Goal: Task Accomplishment & Management: Use online tool/utility

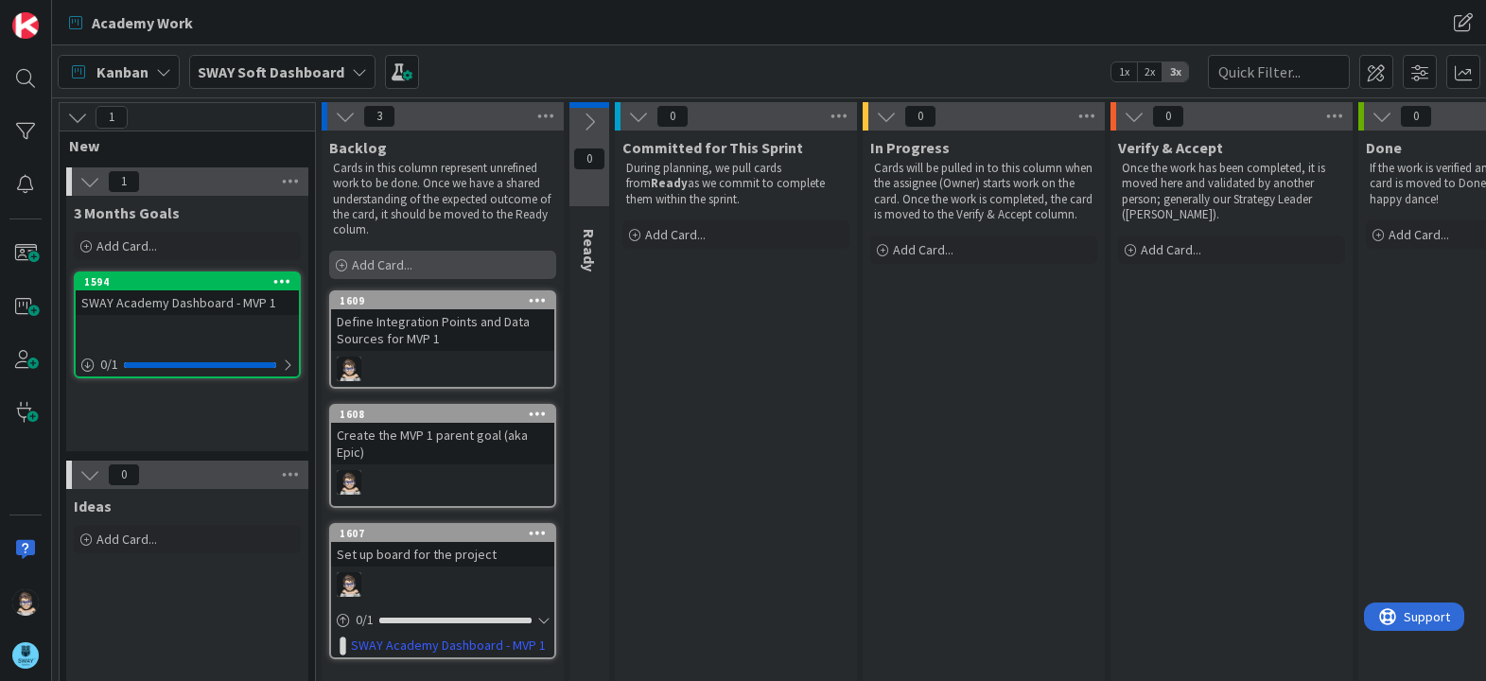
click at [393, 259] on span "Add Card..." at bounding box center [382, 264] width 61 height 17
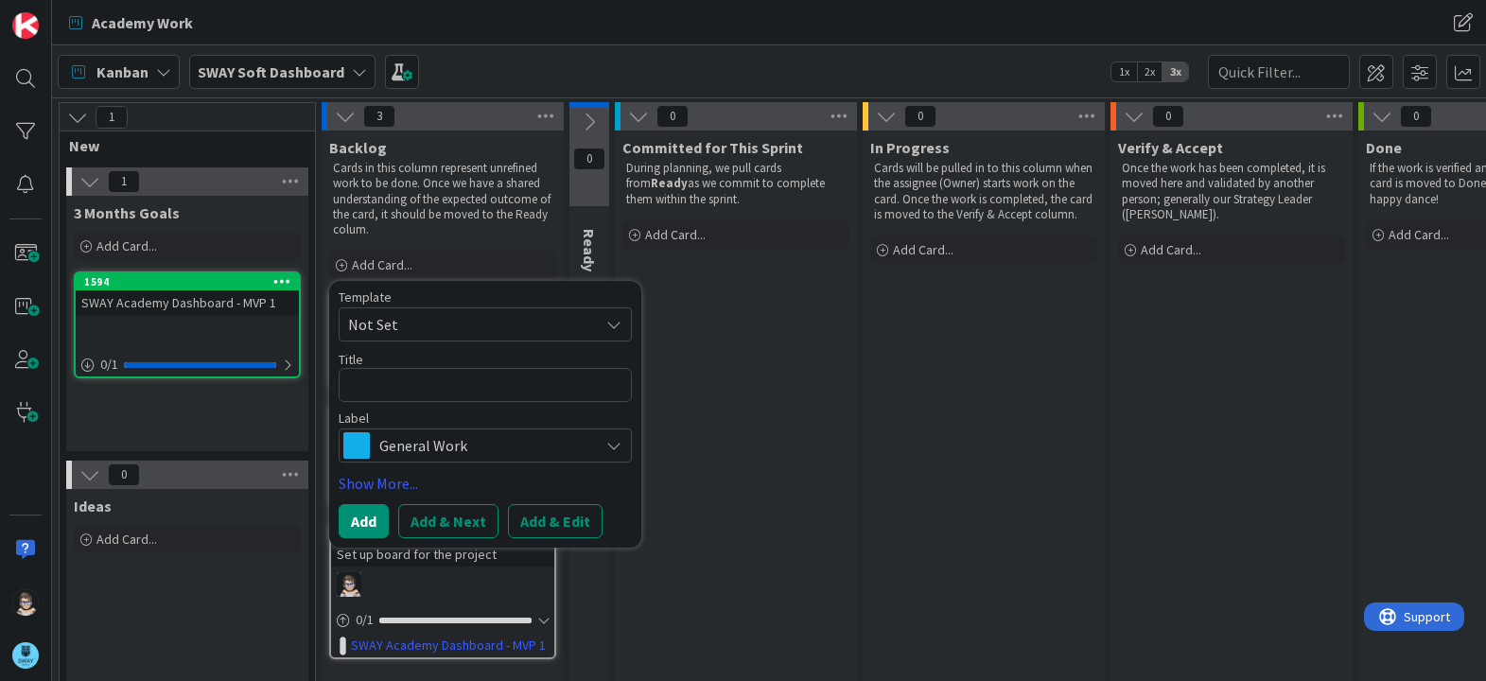
click at [707, 338] on div "Committed for This Sprint During planning, we pull cards from Ready as we commi…" at bounding box center [736, 443] width 242 height 624
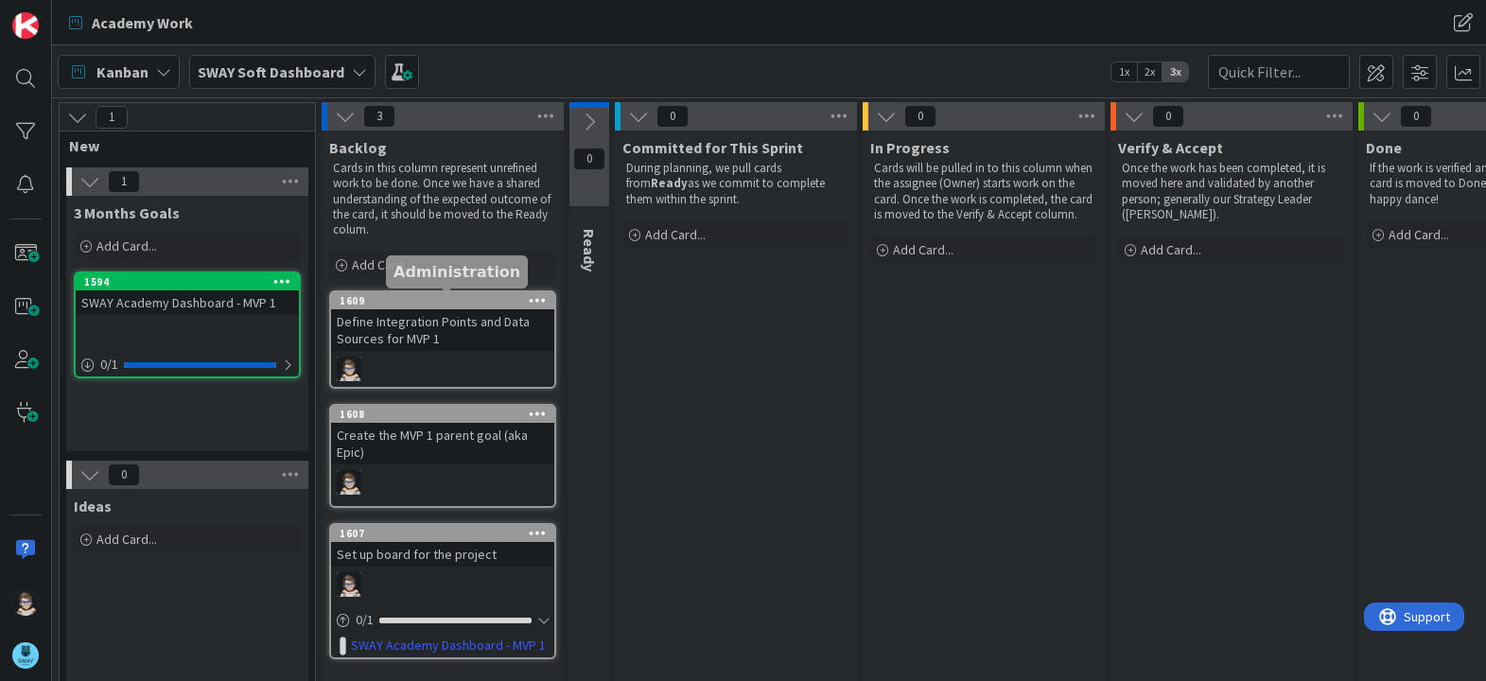
click at [483, 304] on div "1609" at bounding box center [447, 300] width 215 height 13
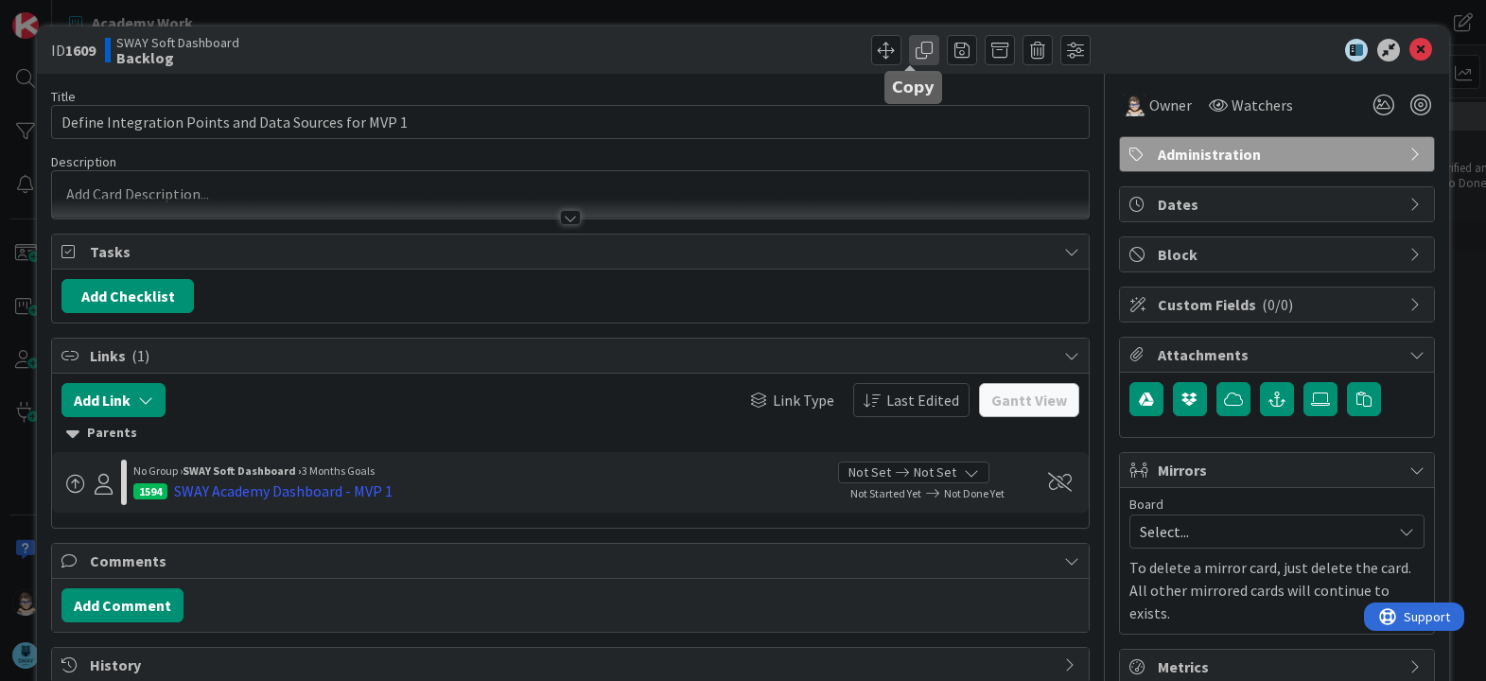
click at [909, 47] on span at bounding box center [924, 50] width 30 height 30
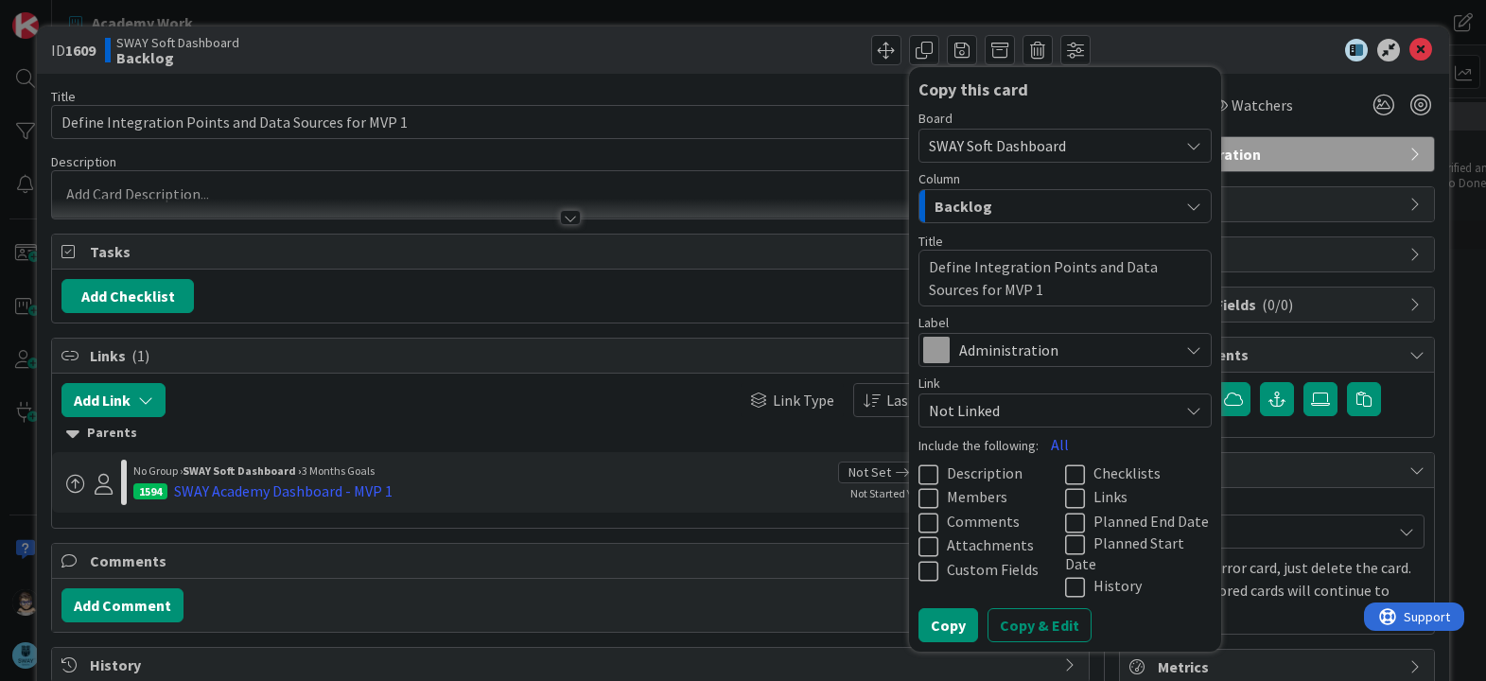
drag, startPoint x: 1005, startPoint y: 294, endPoint x: 848, endPoint y: 242, distance: 165.4
click at [848, 242] on div "ID 1609 SWAY Soft Dashboard Backlog Copy this card Board SWAY Soft Dashboard Co…" at bounding box center [743, 386] width 1412 height 721
type textarea "x"
type textarea "E"
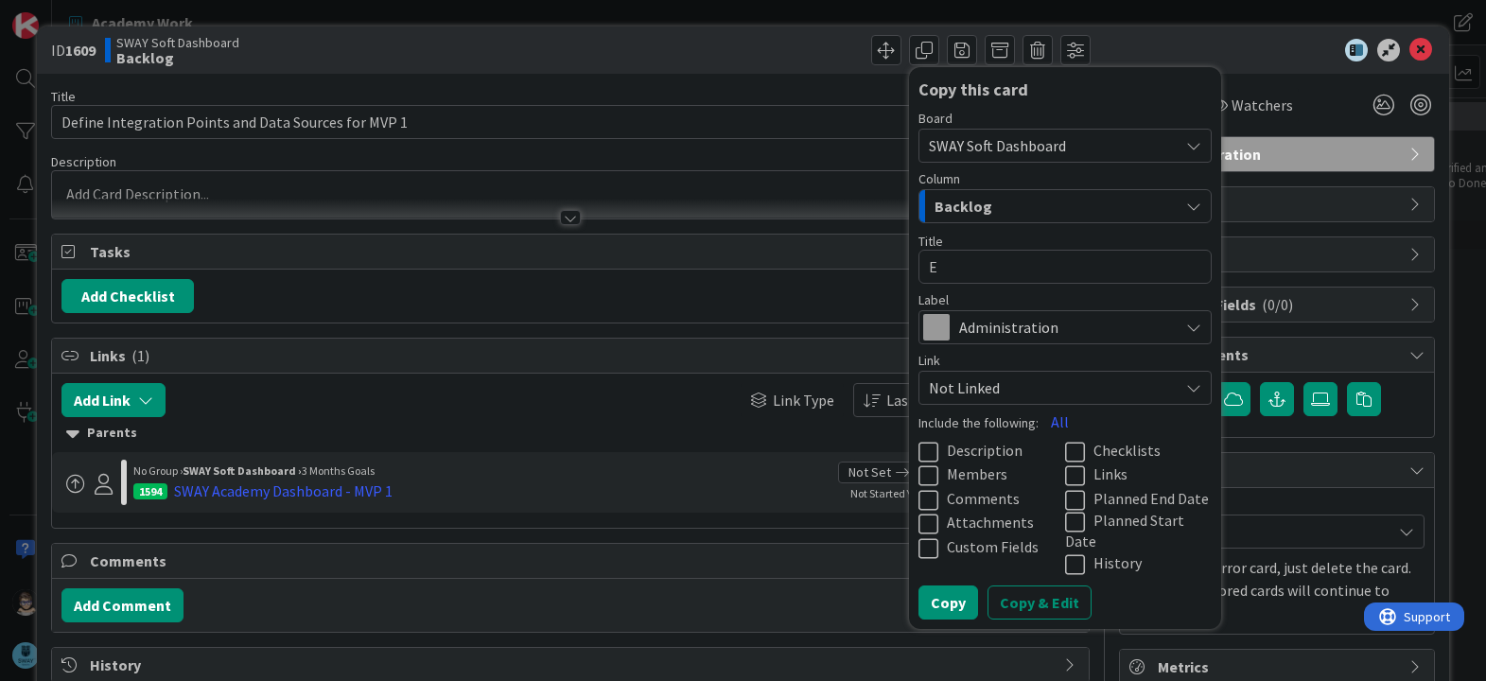
type textarea "x"
type textarea "Es"
type textarea "x"
type textarea "Est"
type textarea "x"
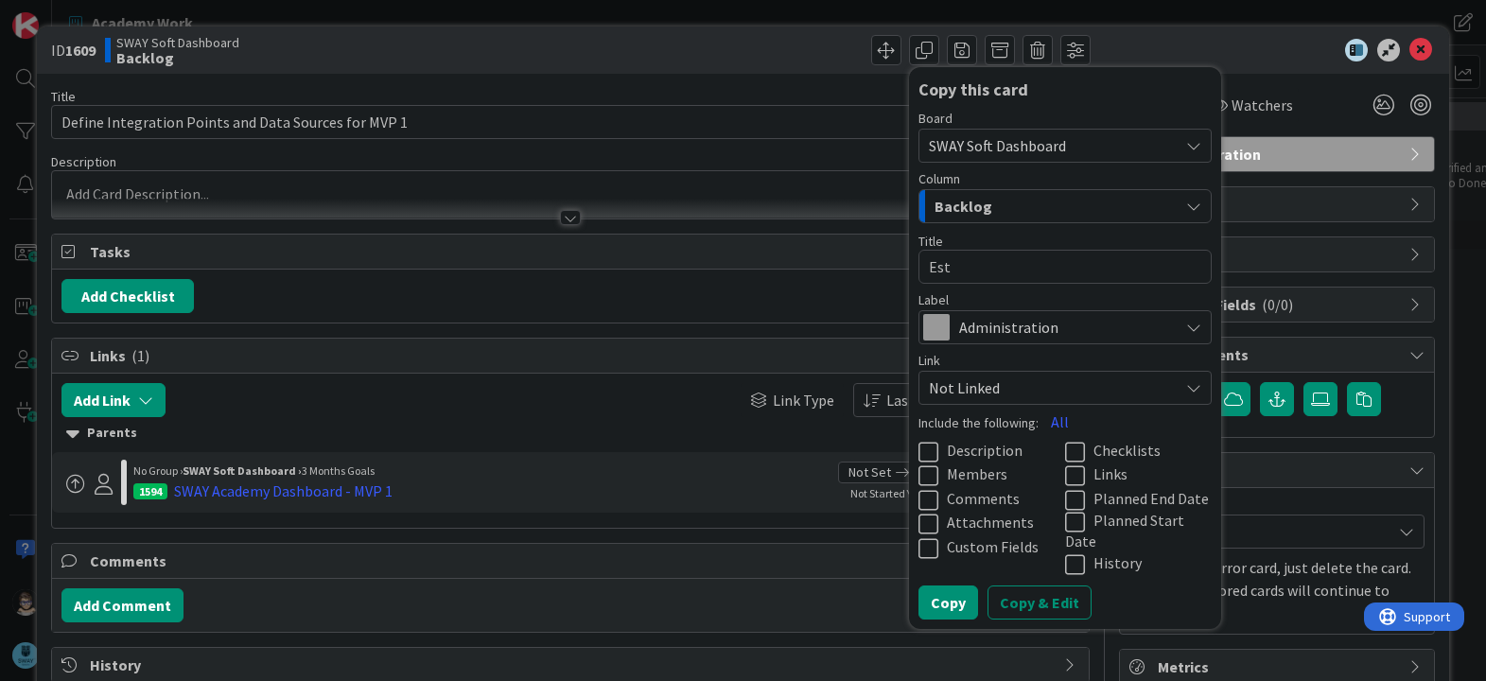
type textarea "Esta"
type textarea "x"
type textarea "Estab"
type textarea "x"
type textarea "Establ"
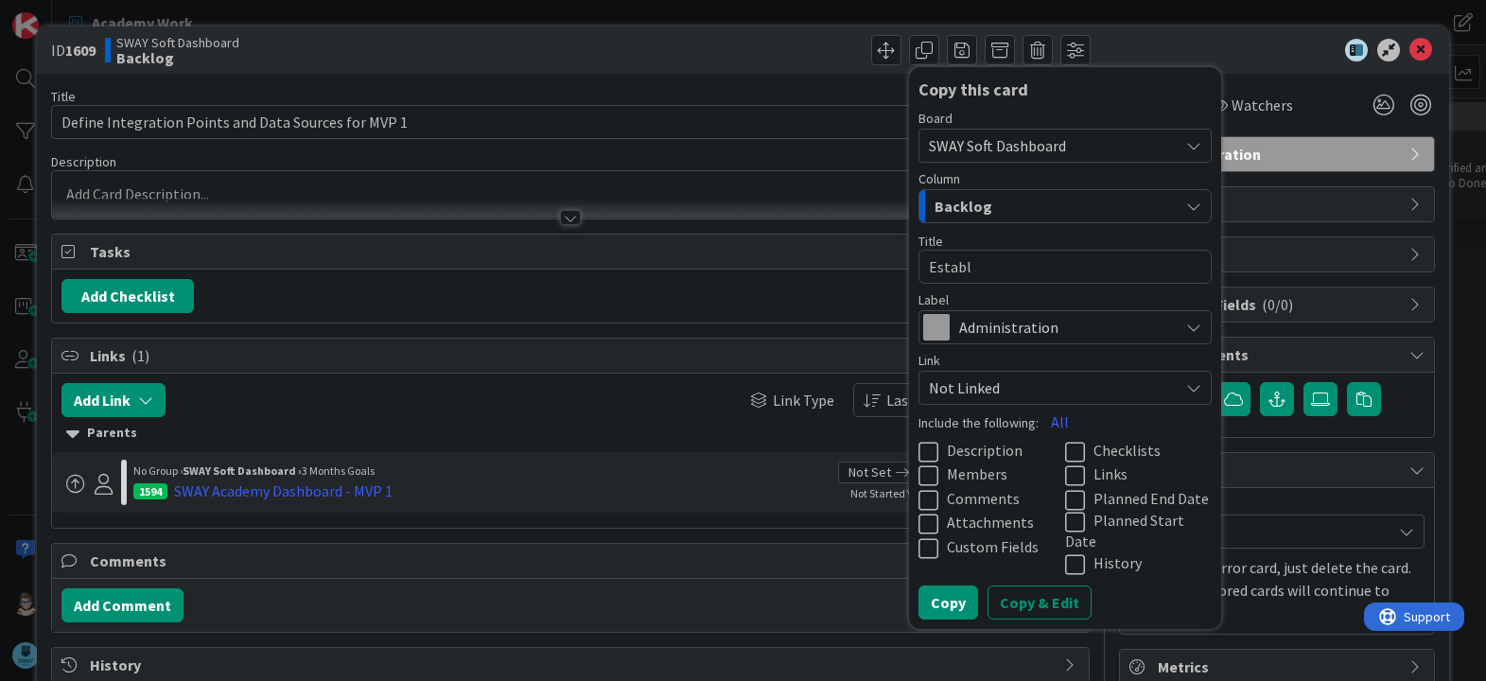
type textarea "x"
type textarea "Establi"
type textarea "x"
type textarea "Establis"
type textarea "x"
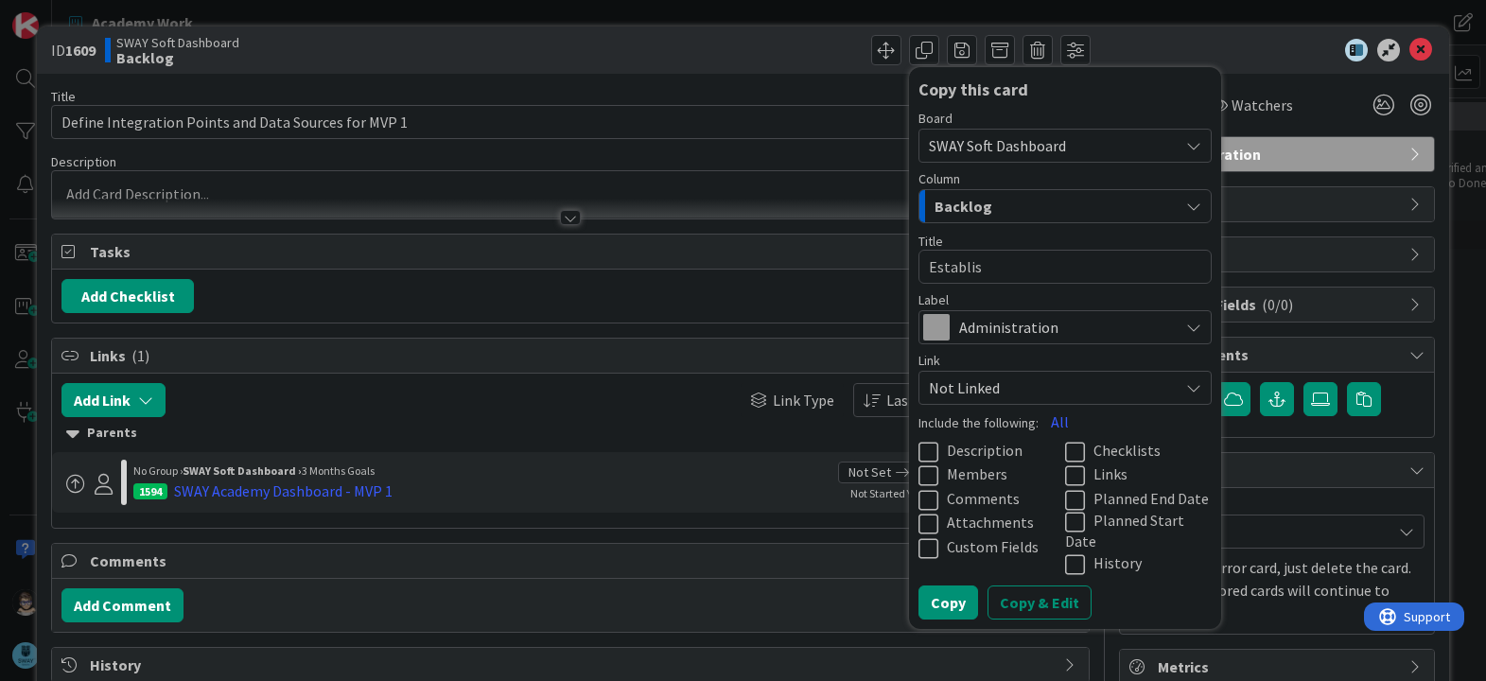
type textarea "Establish"
type textarea "x"
type textarea "Establish"
type textarea "x"
type textarea "Establish K"
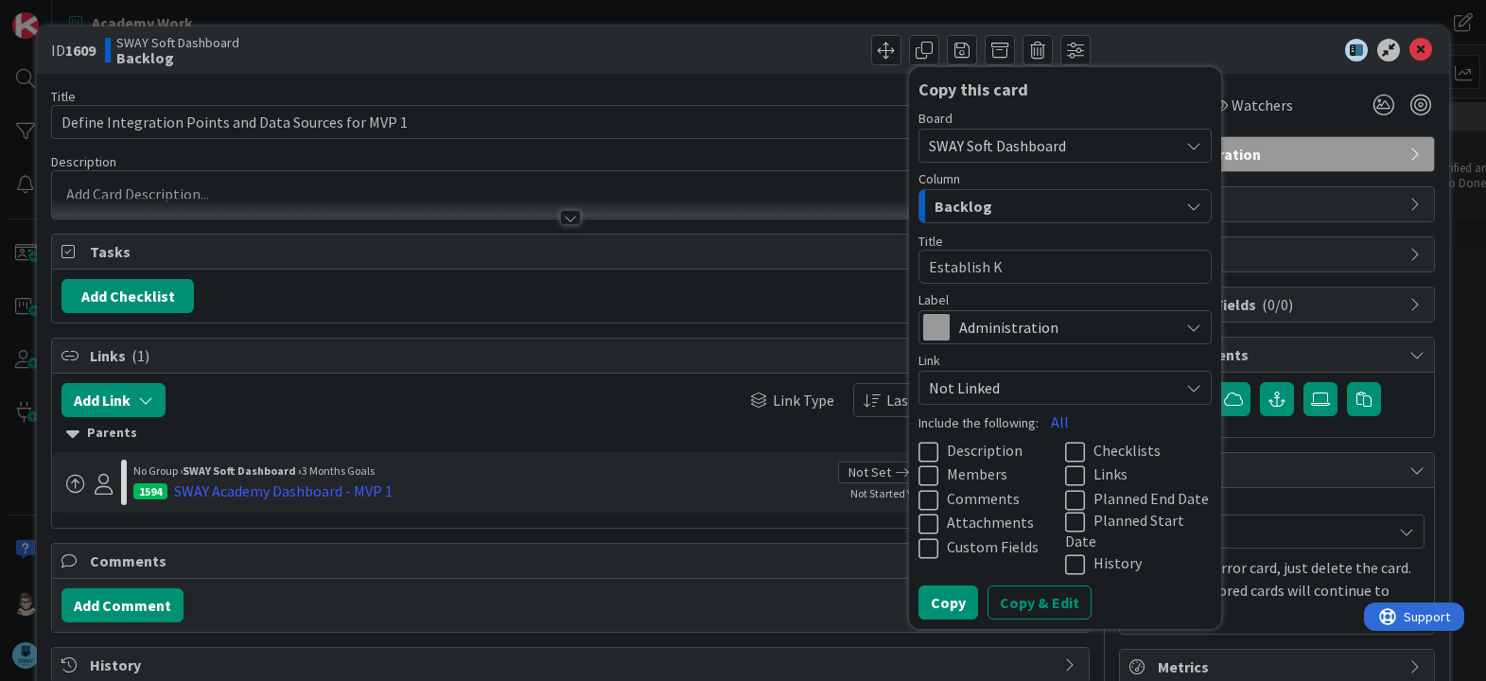
type textarea "x"
type textarea "Establish Ka"
type textarea "x"
type textarea "Establish Kaj"
type textarea "x"
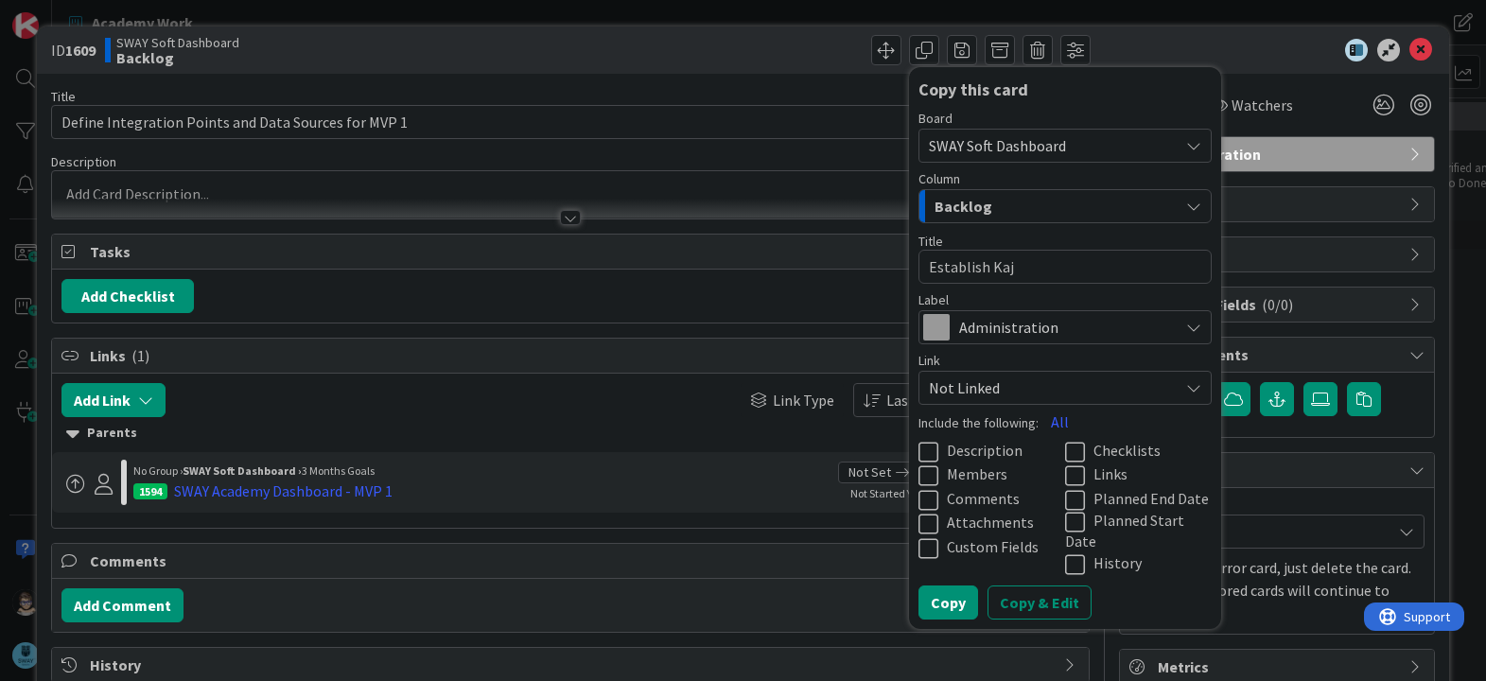
type textarea "Establish Kaja"
type textarea "x"
type textarea "Establish Kajab"
type textarea "x"
type textarea "Establish Kajabi"
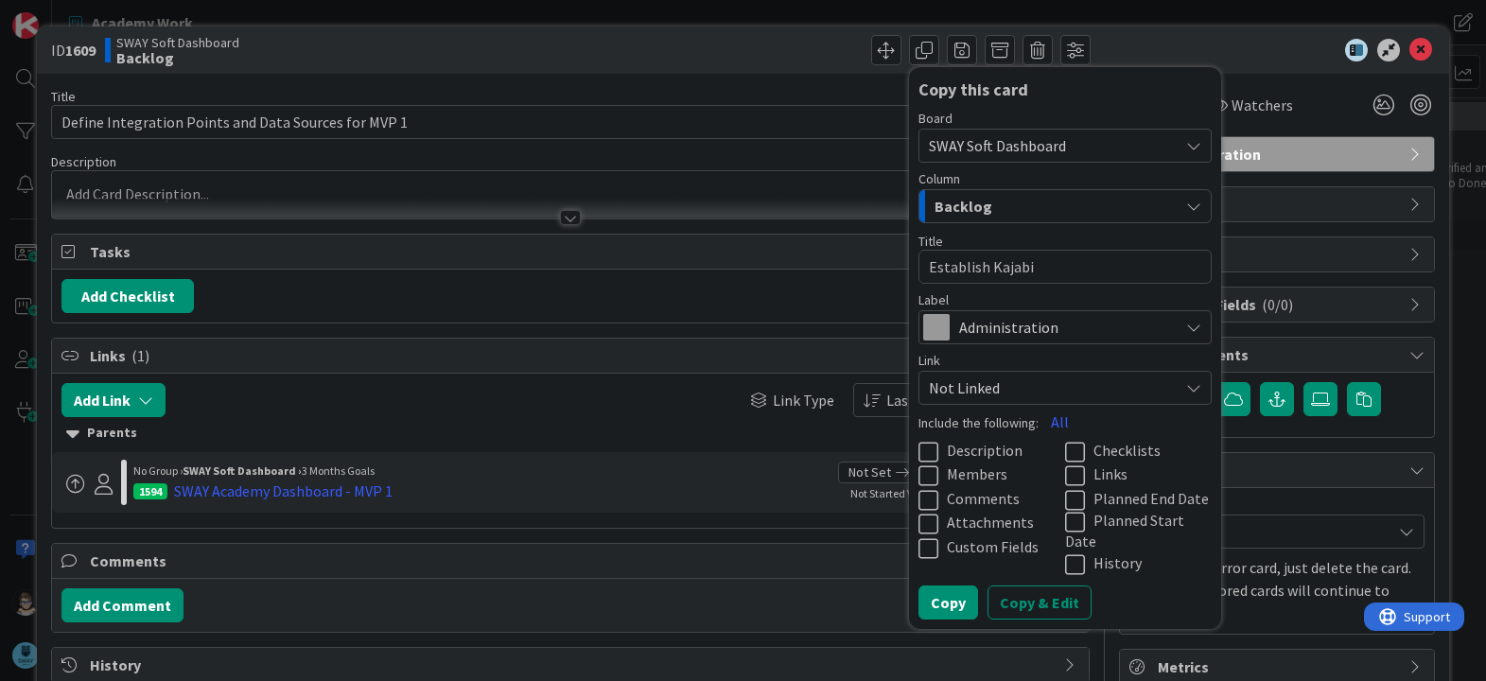
type textarea "x"
type textarea "Establish Kajabi"
type textarea "x"
type textarea "Establish Kajabi A"
type textarea "x"
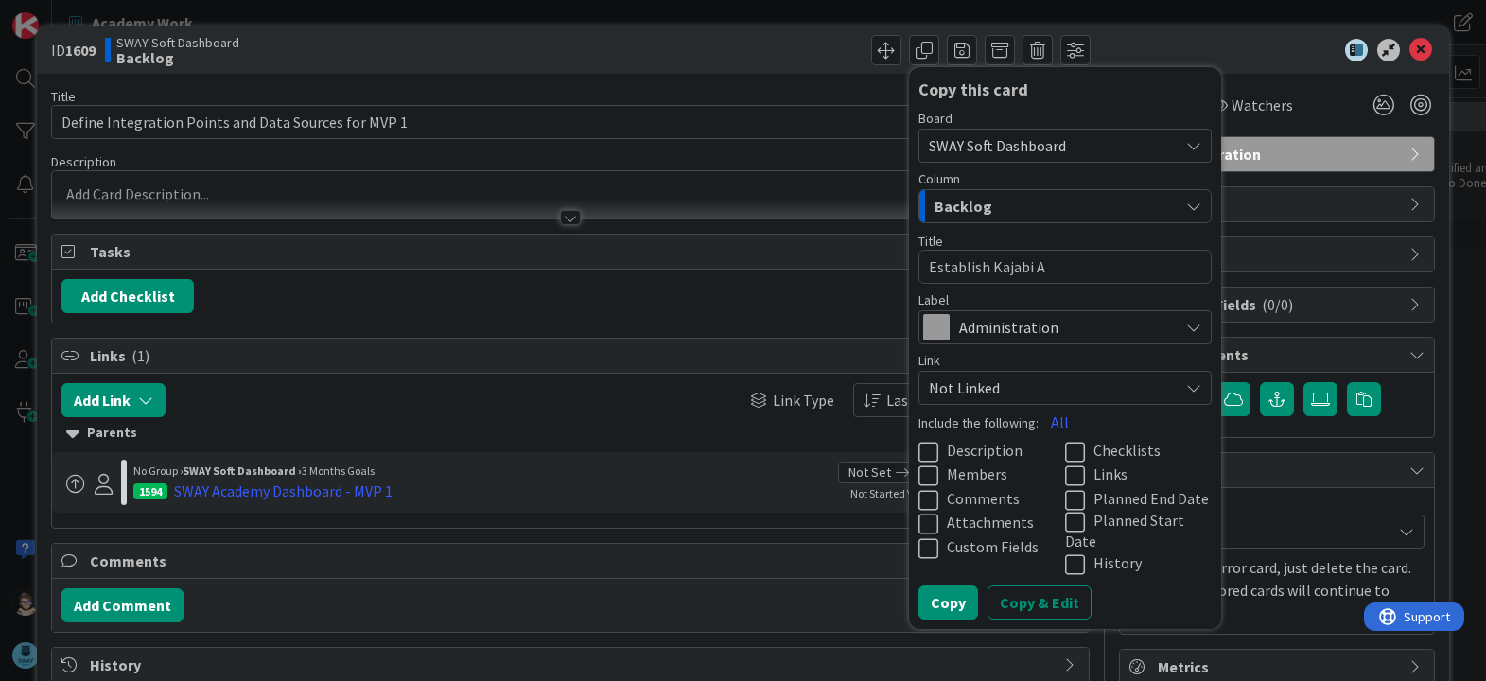
type textarea "Establish Kajabi AP"
type textarea "x"
type textarea "Establish Kajabi API"
type textarea "x"
type textarea "Establish Kajabi API C"
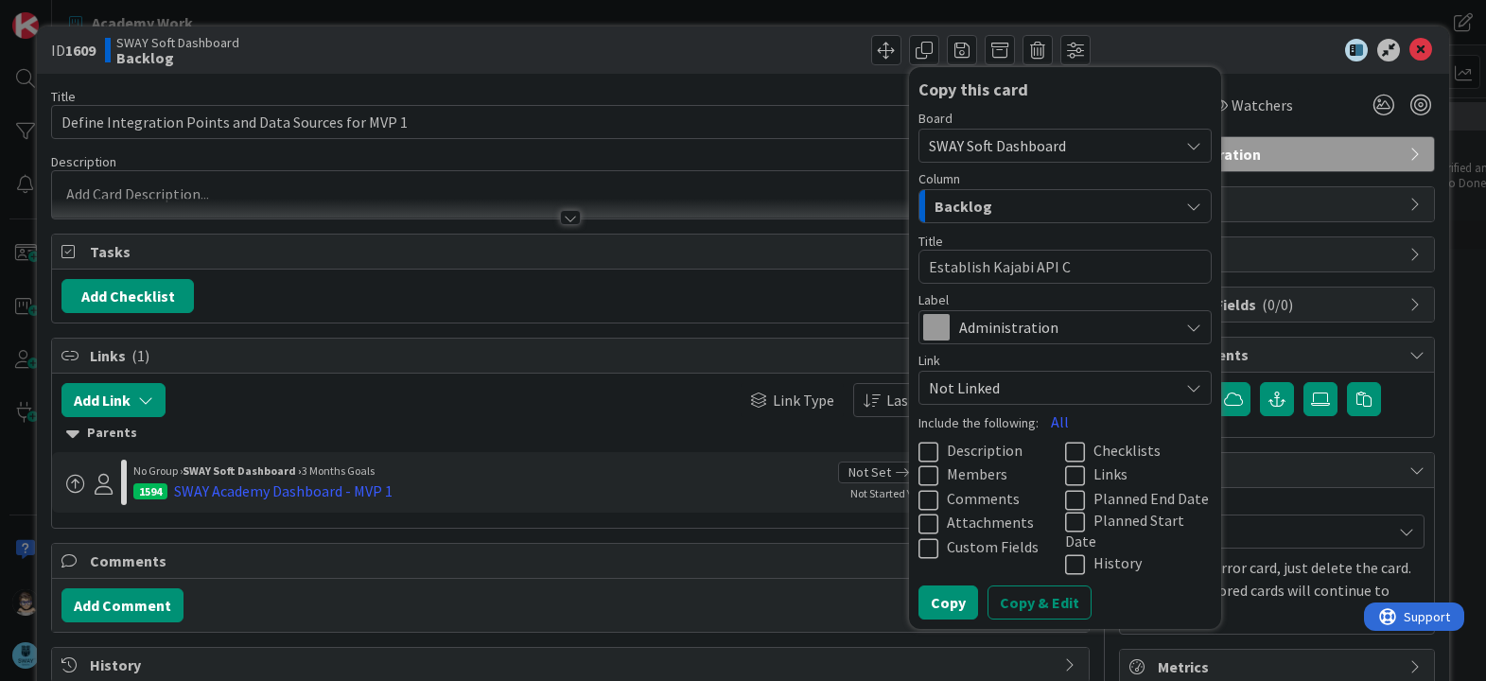
type textarea "x"
type textarea "Establish Kajabi API Co"
type textarea "x"
type textarea "Establish Kajabi API Con"
type textarea "x"
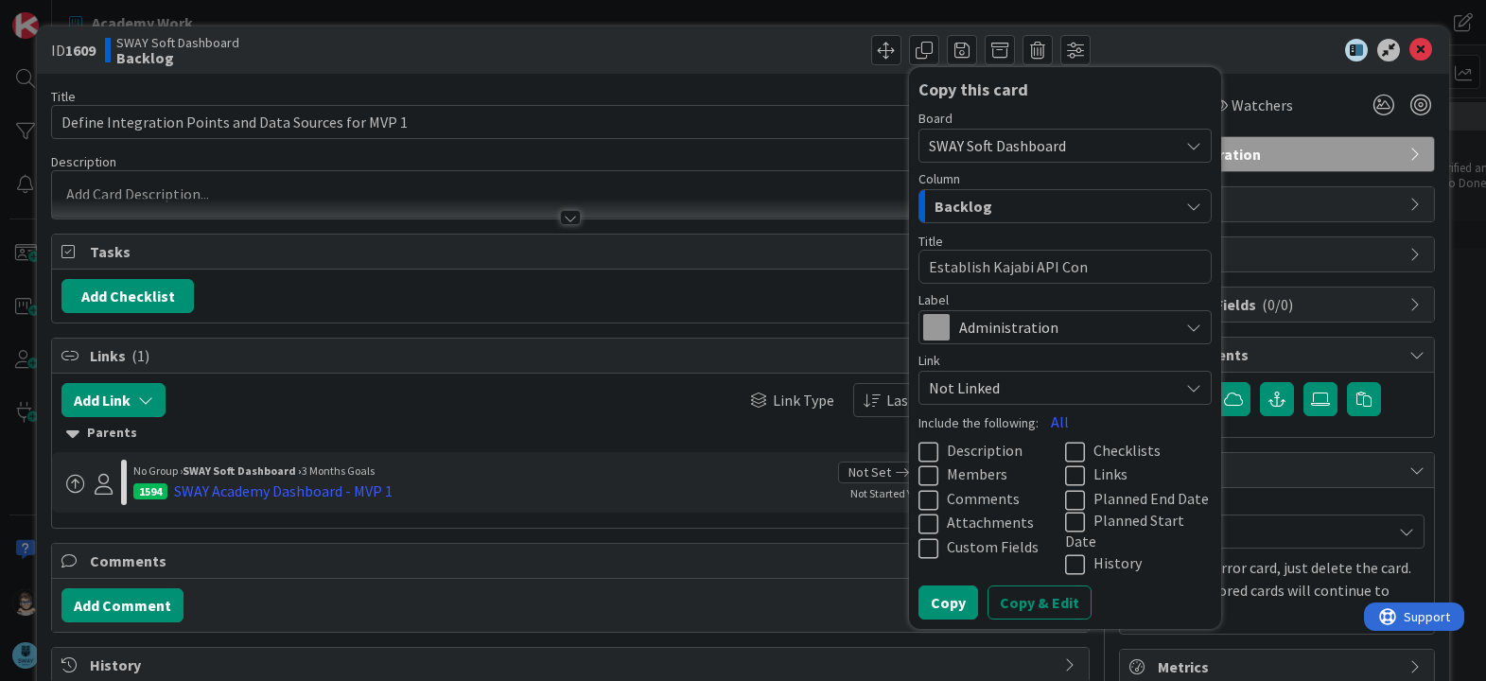
type textarea "Establish Kajabi API Conn"
type textarea "x"
type textarea "Establish Kajabi API Conne"
type textarea "x"
type textarea "Establish Kajabi API Connec"
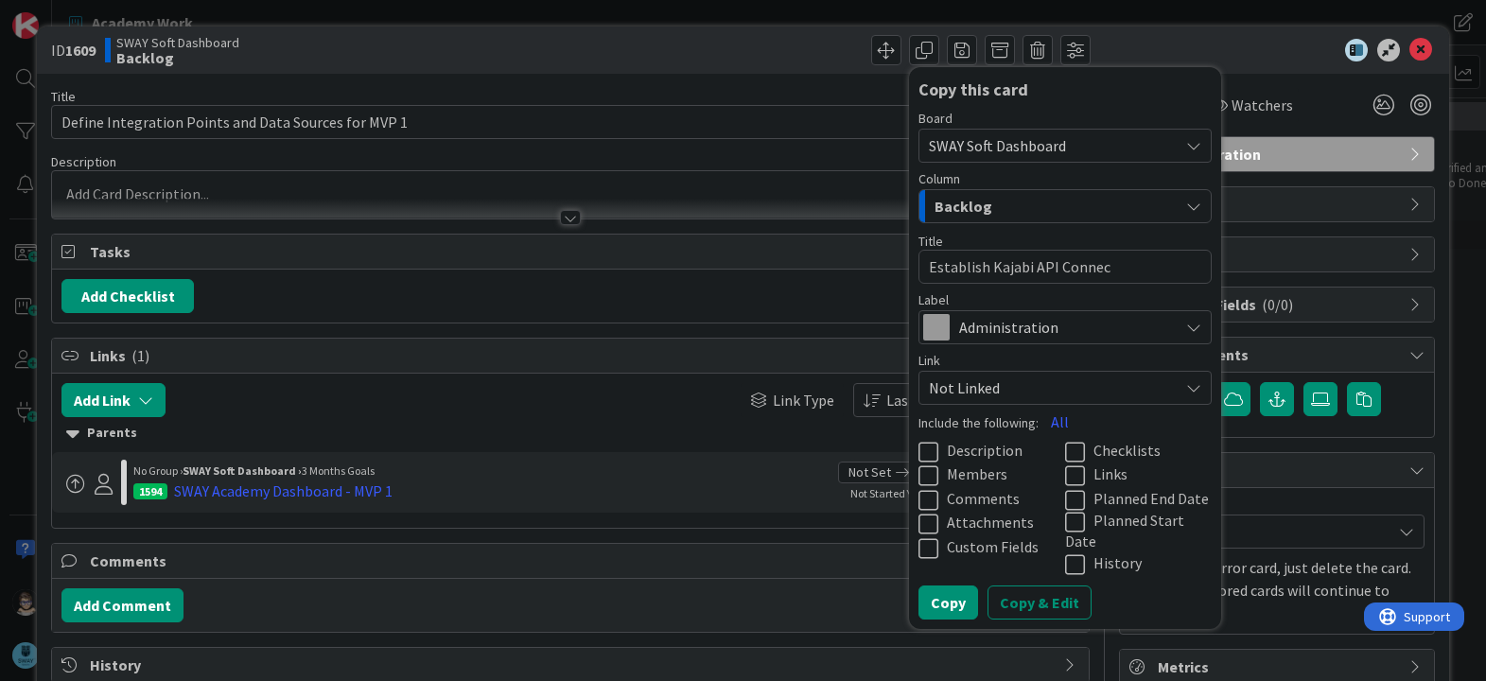
type textarea "x"
type textarea "Establish Kajabi API Connect"
type textarea "x"
type textarea "Establish Kajabi API Connecti"
type textarea "x"
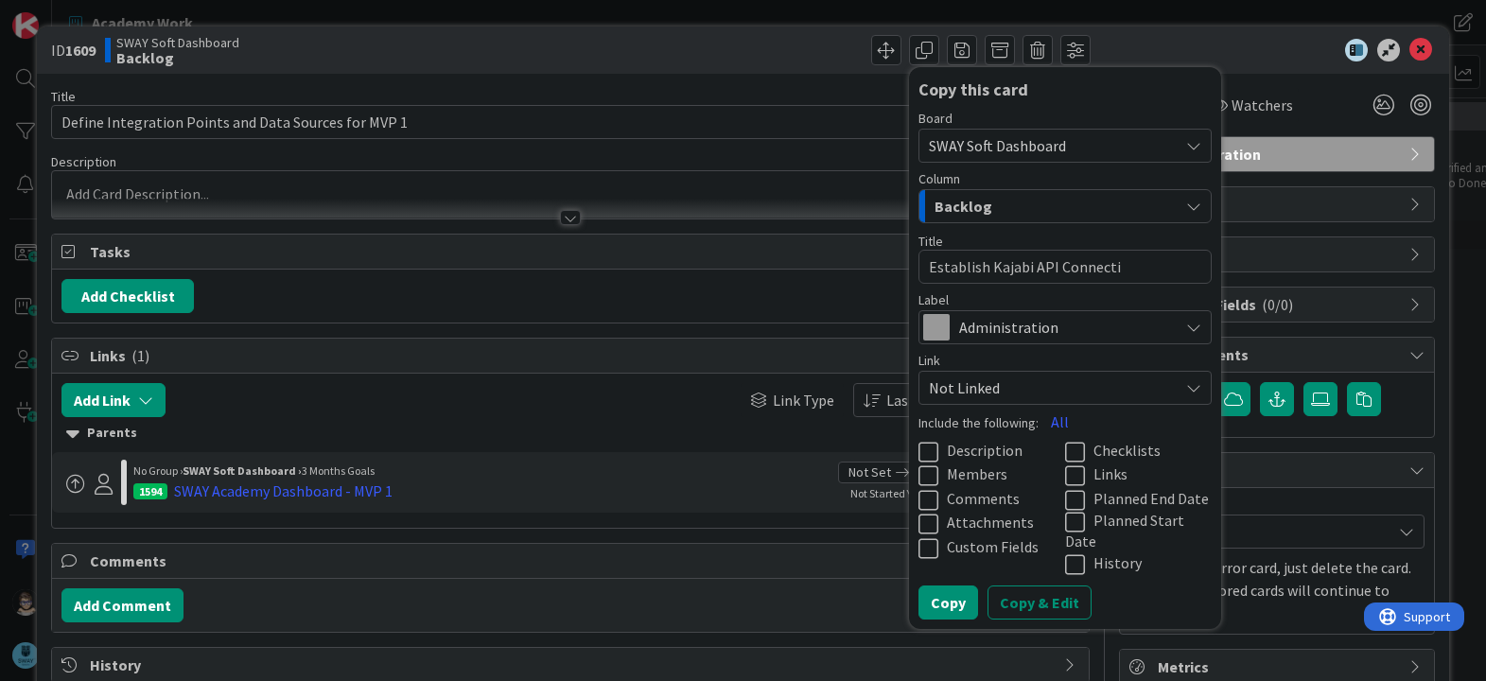
type textarea "Establish Kajabi API Connectio"
type textarea "x"
type textarea "Establish Kajabi API Connection"
click at [1186, 334] on icon at bounding box center [1193, 327] width 15 height 15
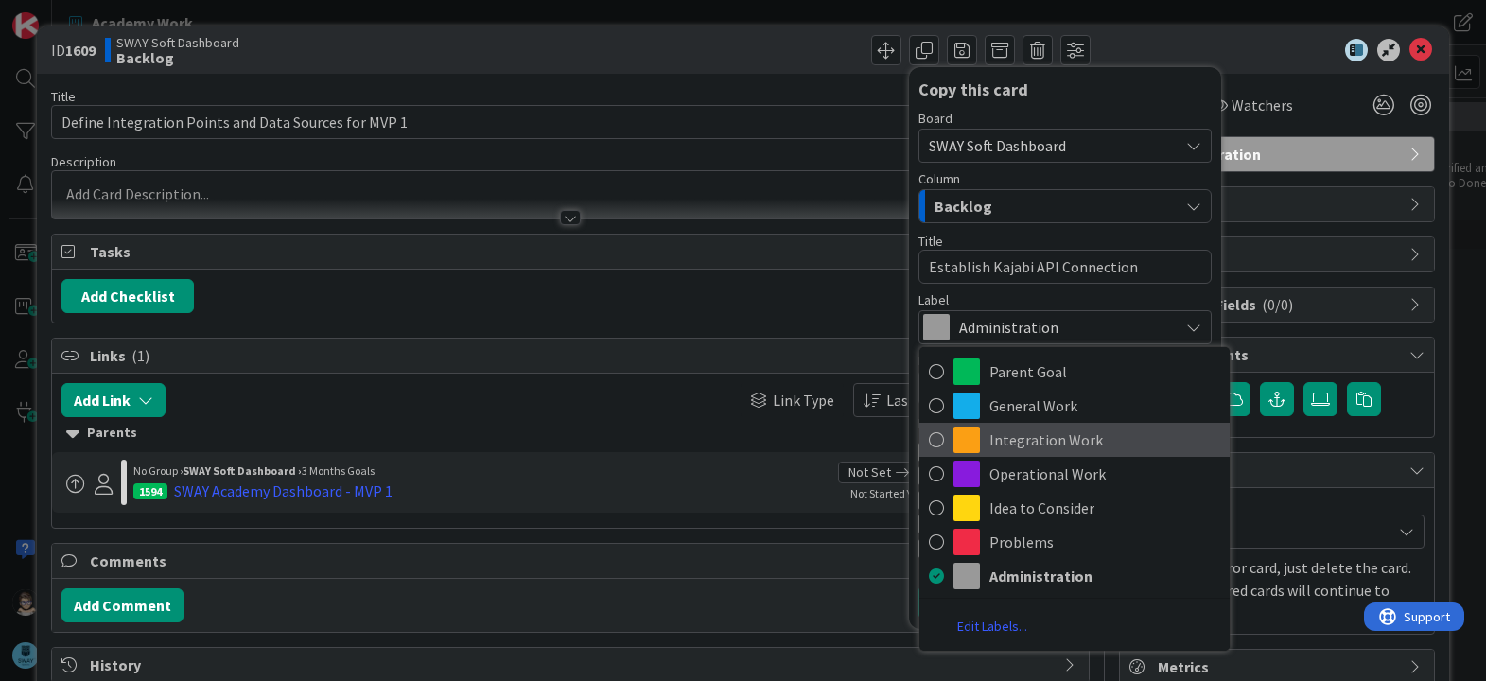
click at [1090, 437] on span "Integration Work" at bounding box center [1105, 440] width 231 height 28
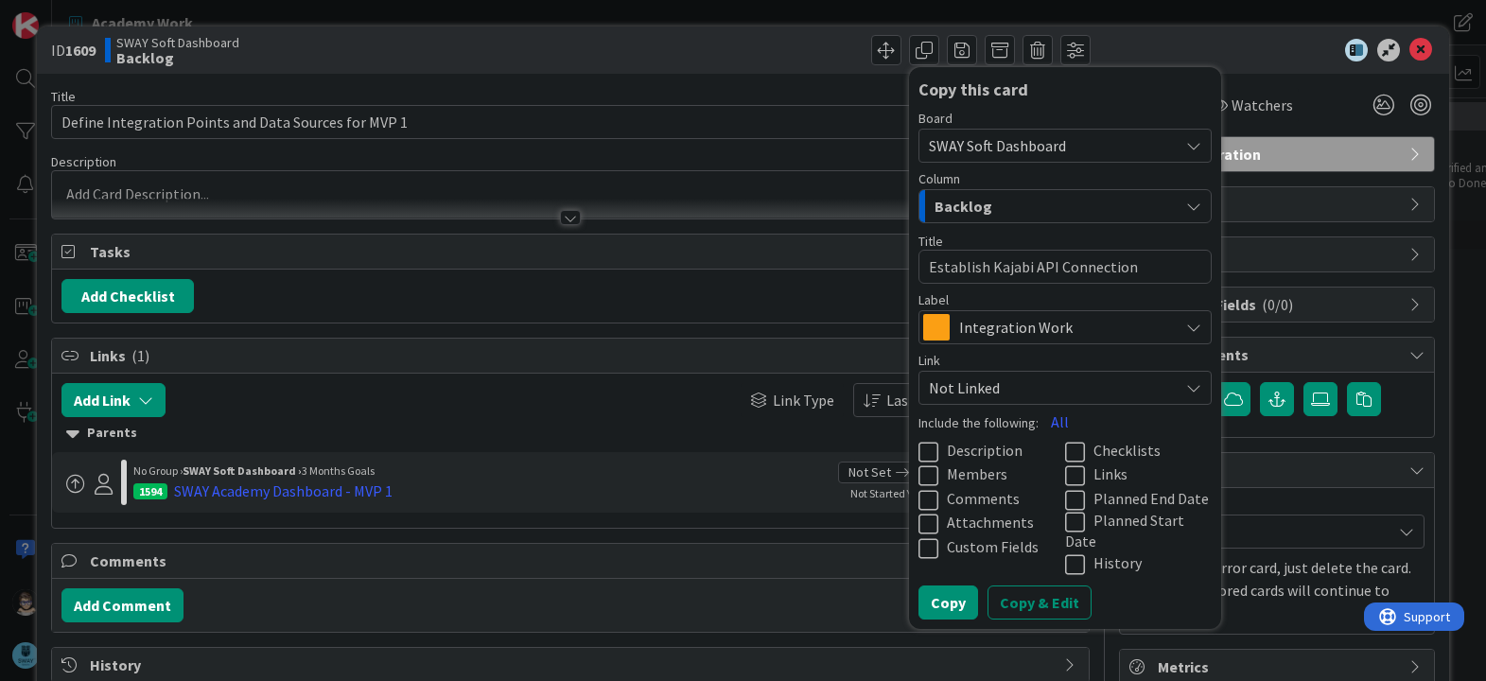
click at [1065, 470] on icon at bounding box center [1079, 476] width 28 height 23
click at [1024, 590] on button "Copy & Edit" at bounding box center [1040, 603] width 104 height 34
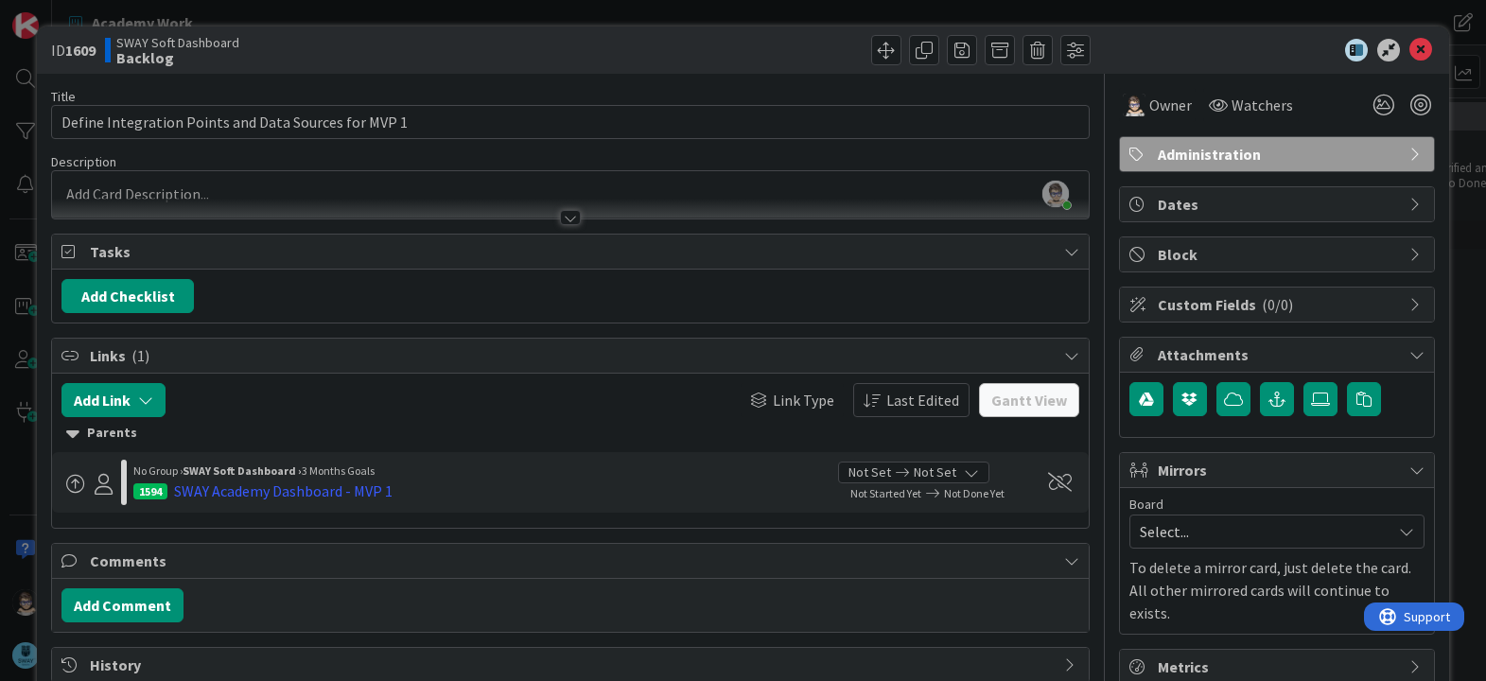
type textarea "x"
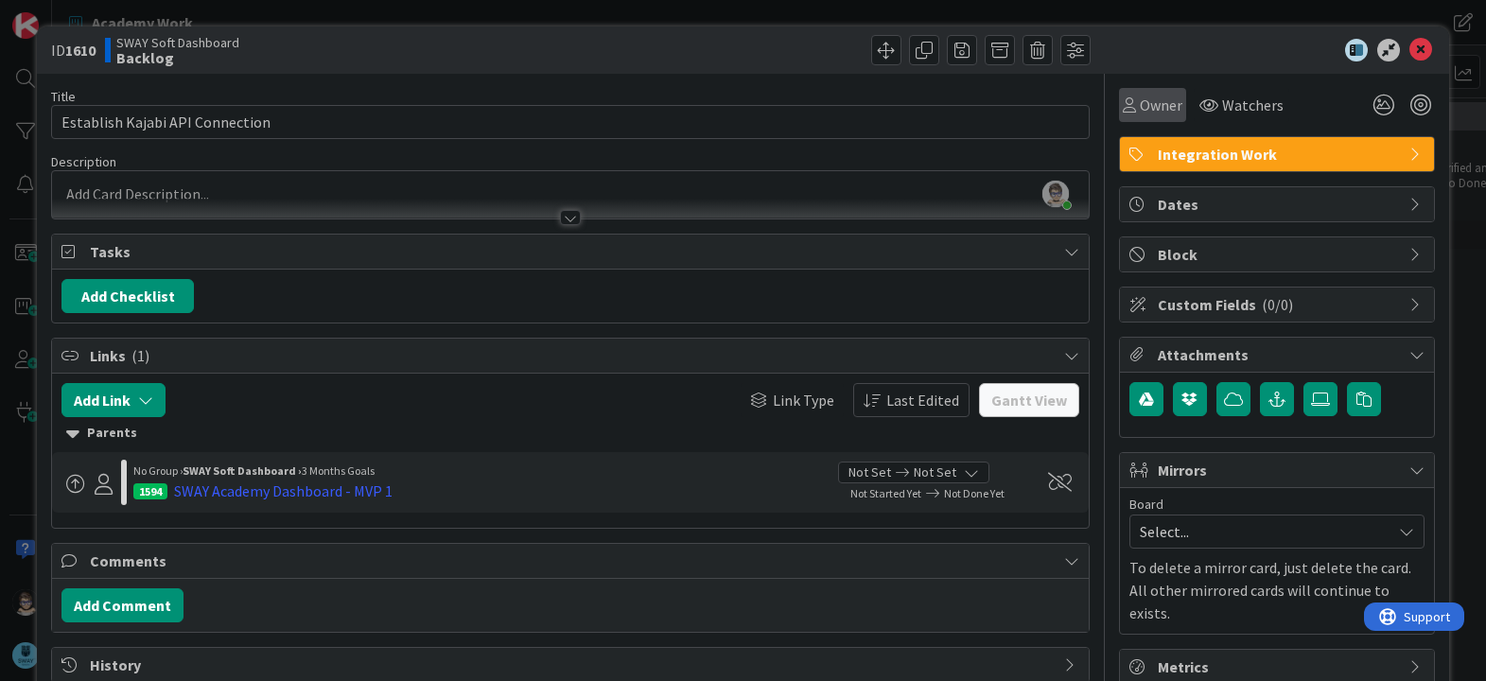
click at [1133, 119] on div "Owner" at bounding box center [1152, 105] width 67 height 34
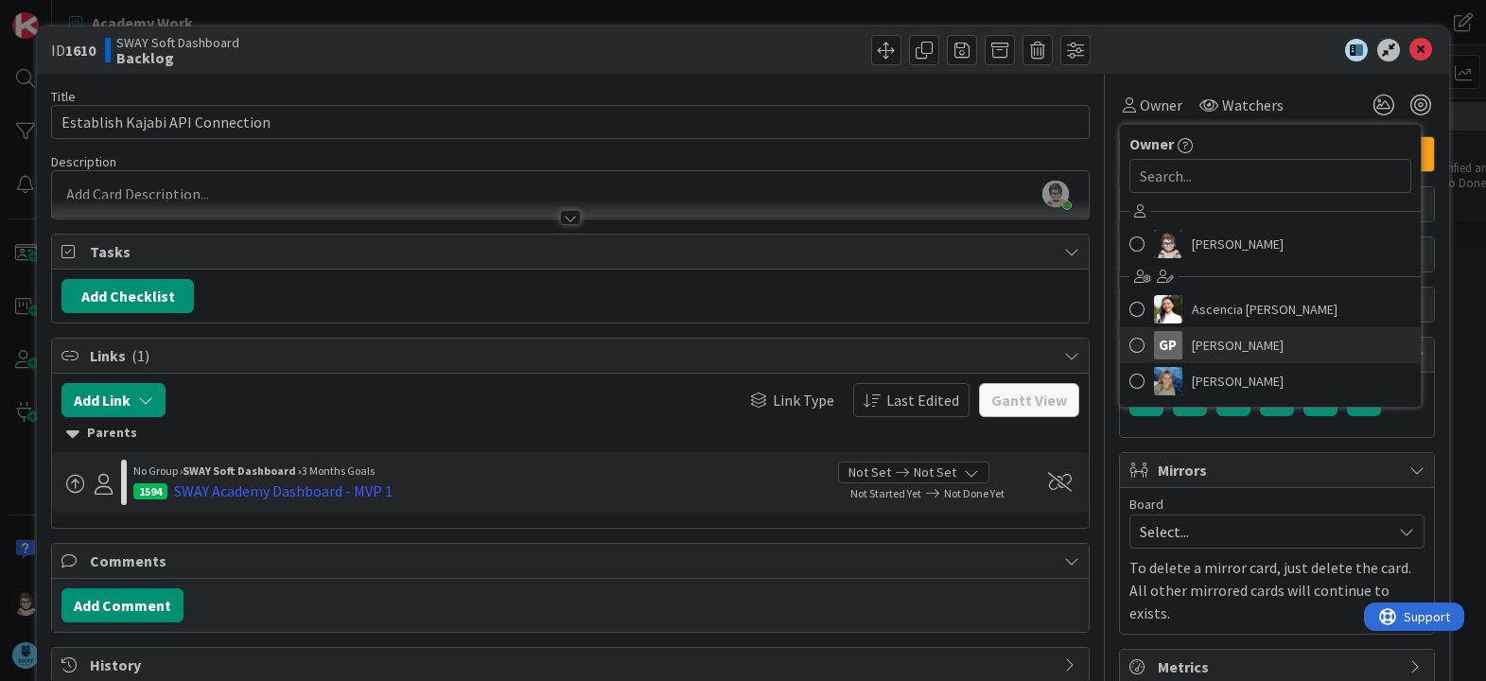
click at [1192, 342] on span "[PERSON_NAME]" at bounding box center [1238, 345] width 92 height 28
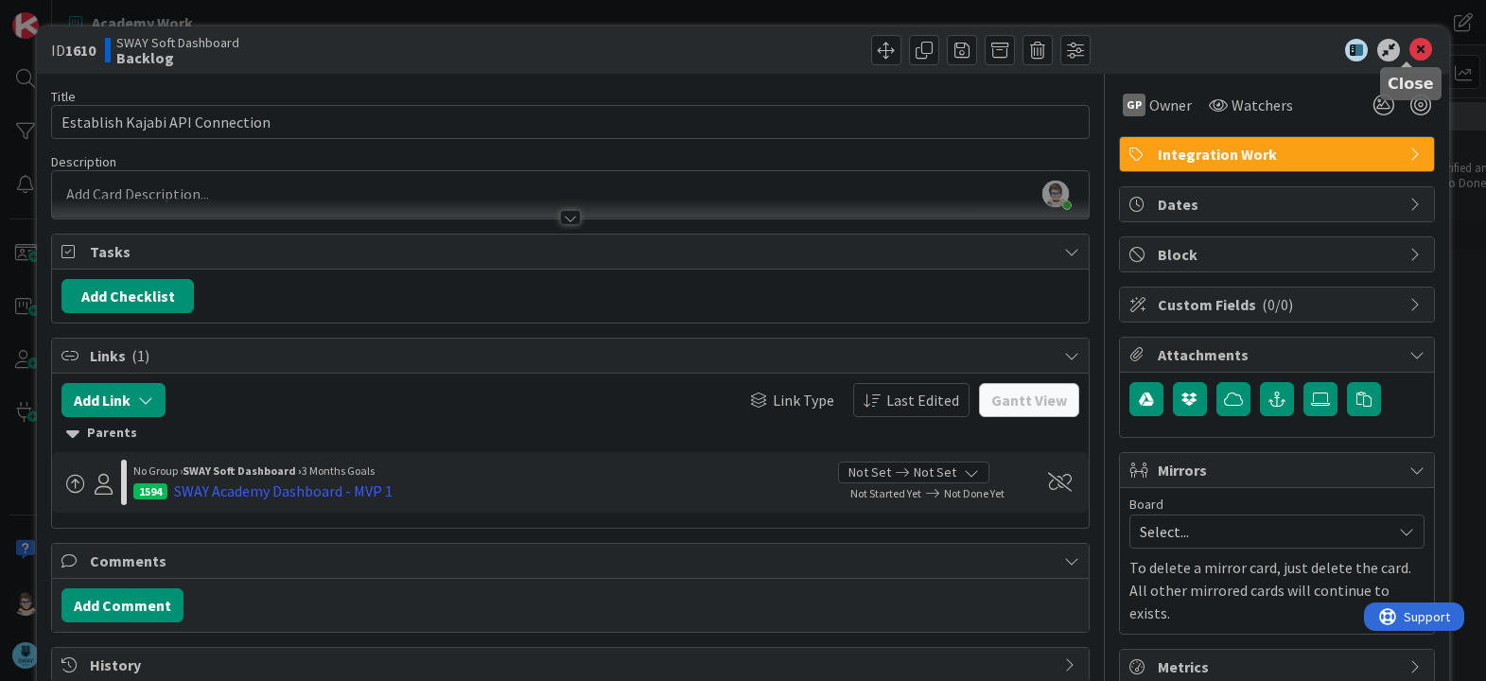
click at [1410, 53] on icon at bounding box center [1421, 50] width 23 height 23
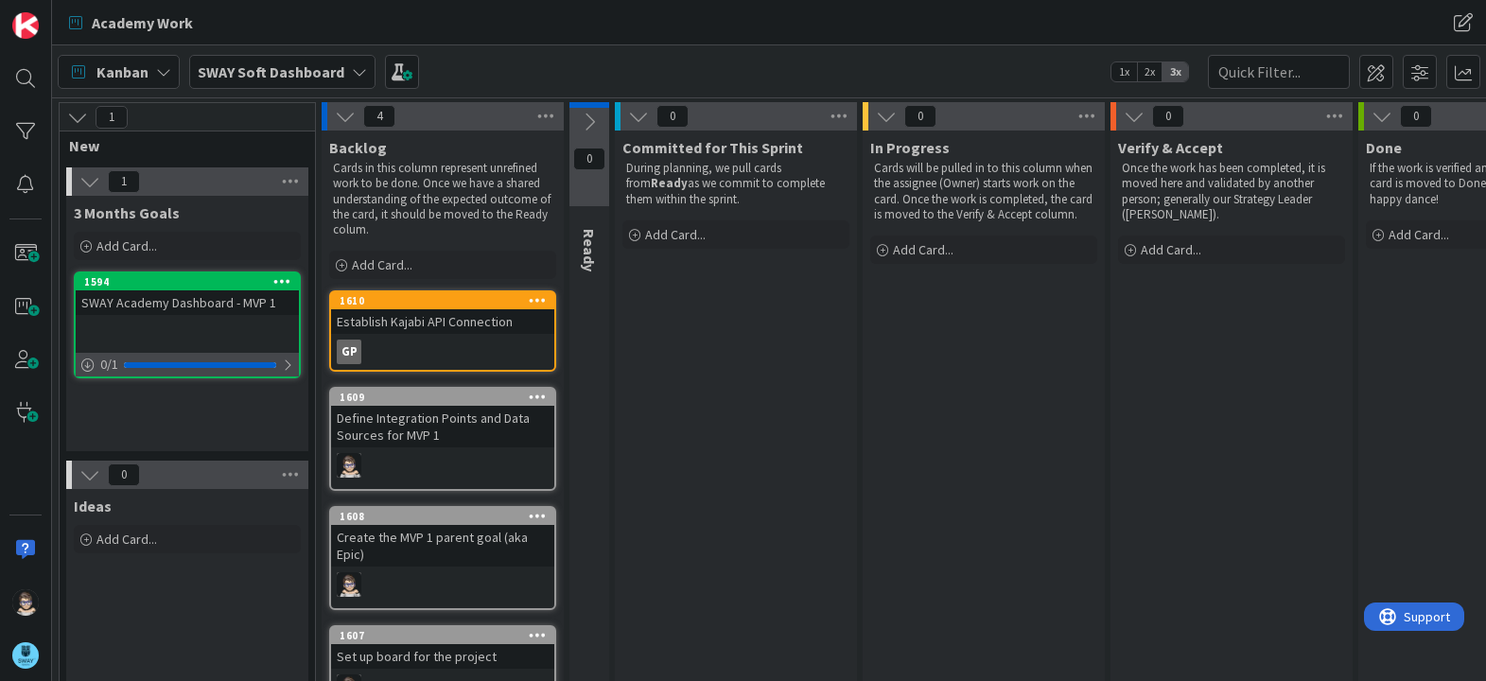
click at [289, 365] on div at bounding box center [287, 365] width 11 height 15
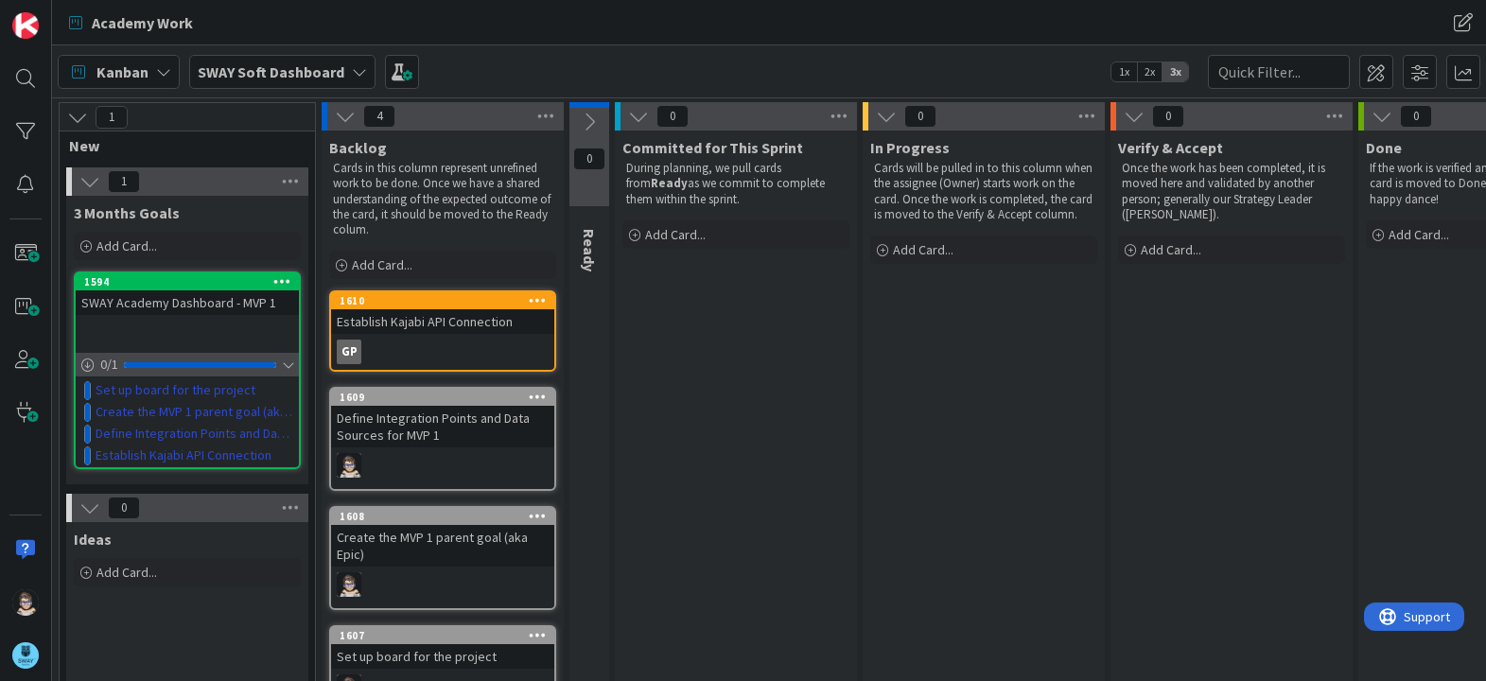
click at [290, 365] on div at bounding box center [287, 365] width 11 height 15
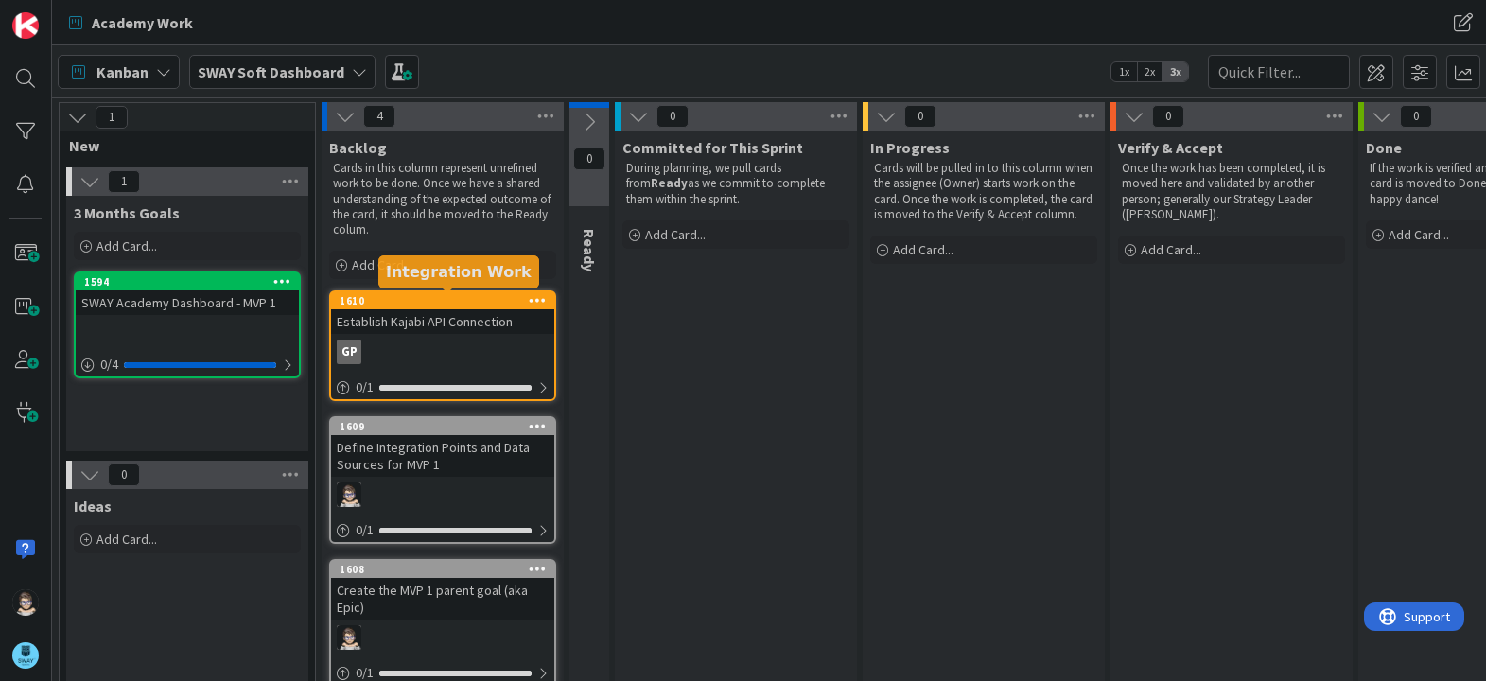
click at [430, 304] on div "1610" at bounding box center [447, 300] width 215 height 13
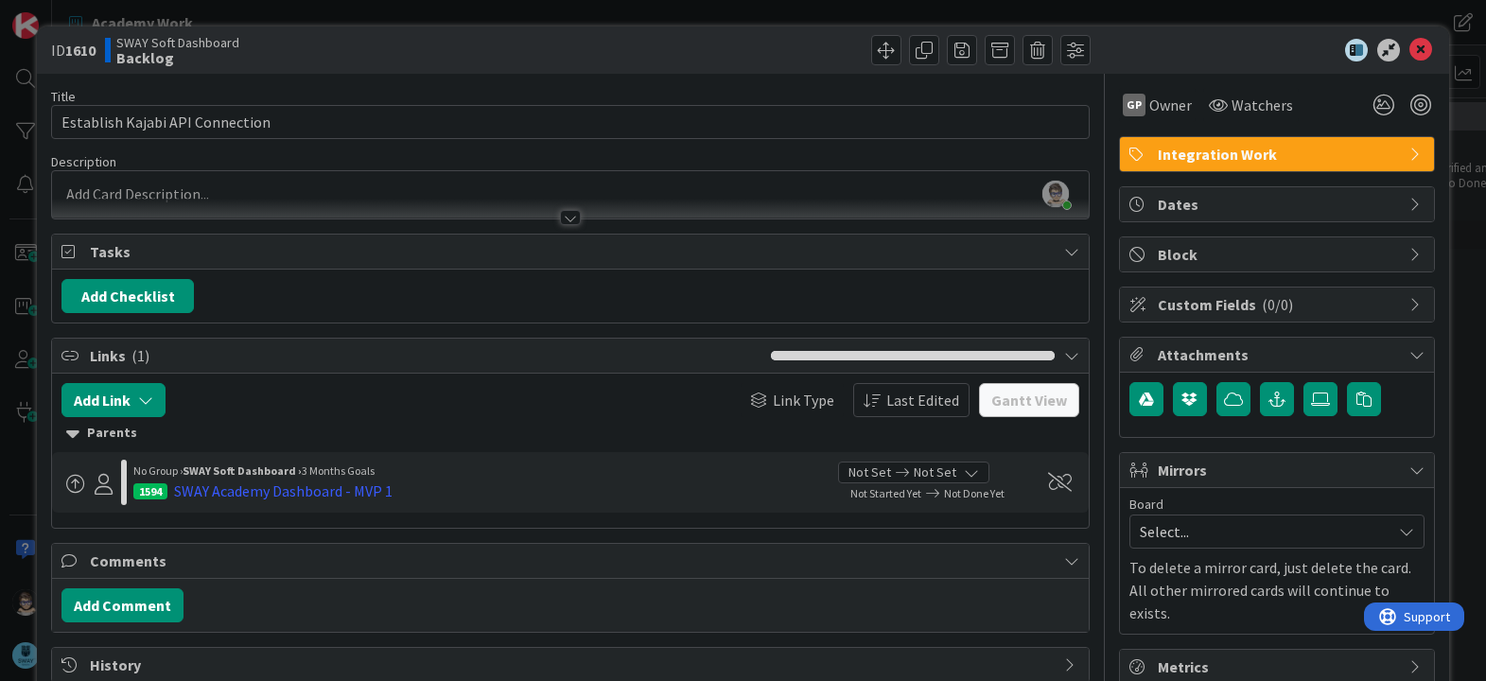
click at [1410, 154] on icon at bounding box center [1417, 154] width 15 height 15
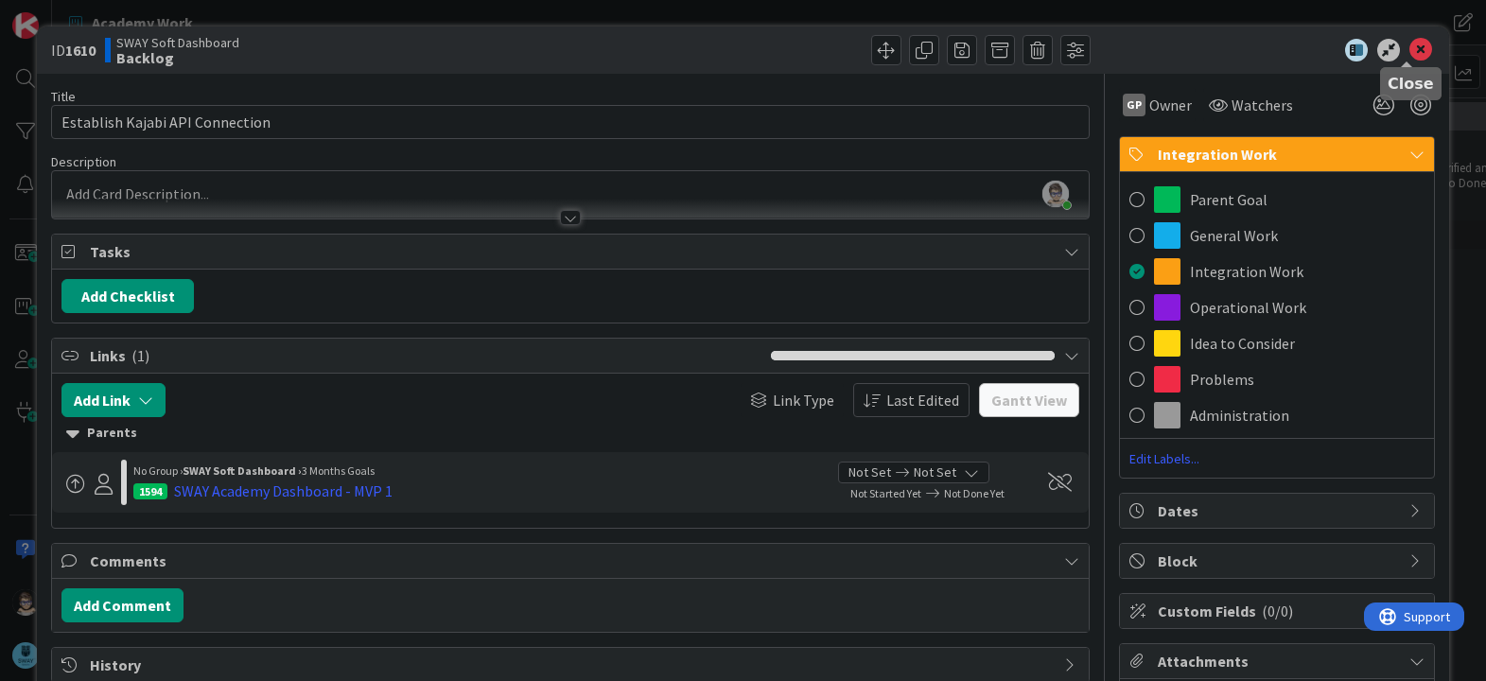
click at [1410, 48] on icon at bounding box center [1421, 50] width 23 height 23
